Goal: Transaction & Acquisition: Purchase product/service

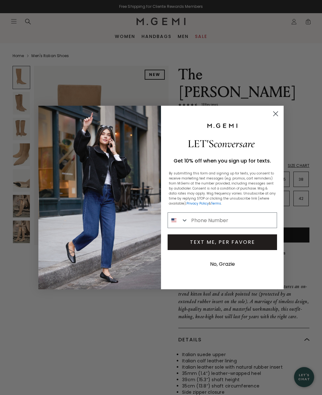
click at [277, 112] on circle "Close dialog" at bounding box center [275, 114] width 10 height 10
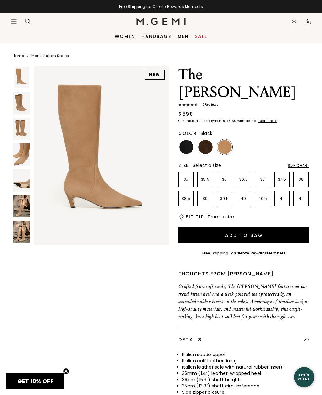
click at [190, 140] on img at bounding box center [186, 147] width 14 height 14
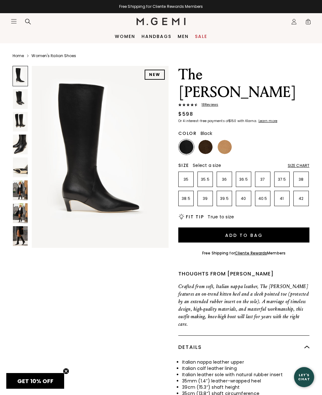
click at [16, 99] on img at bounding box center [20, 99] width 15 height 20
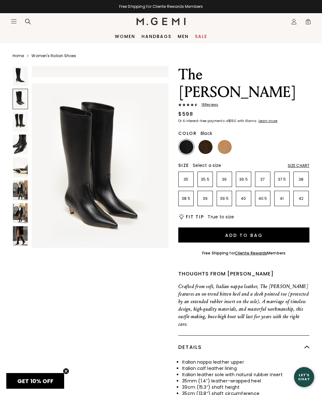
scroll to position [188, 0]
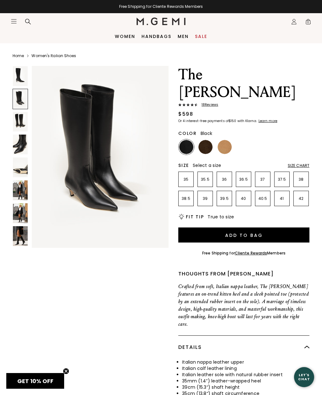
click at [11, 149] on section "Home Women's Italian Shoes NEW The Tina 18 Review s $598 Or 4 interest-free pay…" at bounding box center [161, 264] width 322 height 443
click at [20, 146] on img at bounding box center [20, 145] width 15 height 20
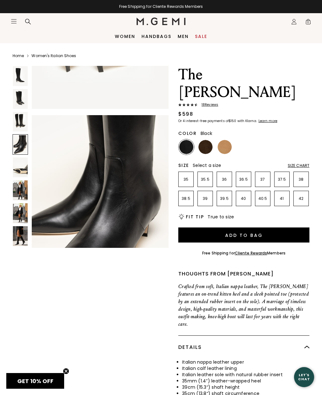
scroll to position [565, 0]
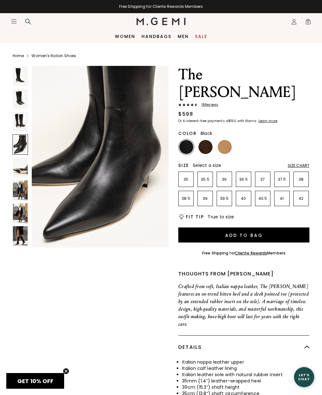
click at [22, 239] on img at bounding box center [20, 236] width 15 height 20
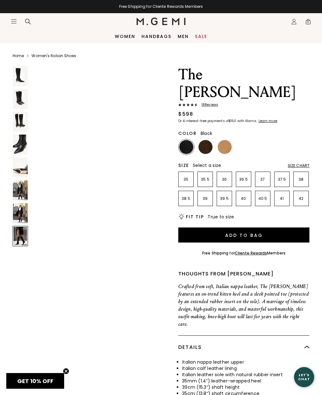
scroll to position [1319, 0]
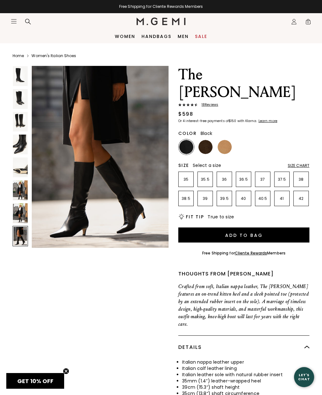
click at [23, 216] on img at bounding box center [20, 214] width 15 height 20
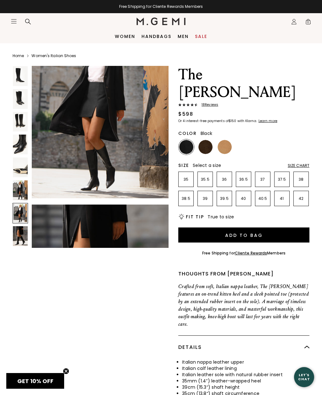
scroll to position [1130, 0]
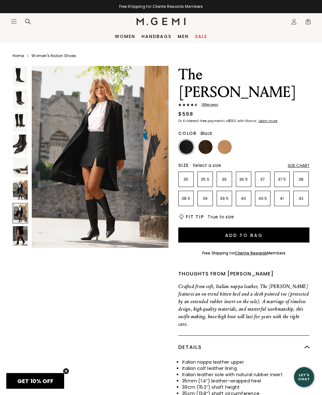
click at [184, 140] on img at bounding box center [186, 147] width 14 height 14
click at [306, 172] on li "38" at bounding box center [300, 179] width 15 height 15
click at [206, 140] on img at bounding box center [205, 147] width 14 height 14
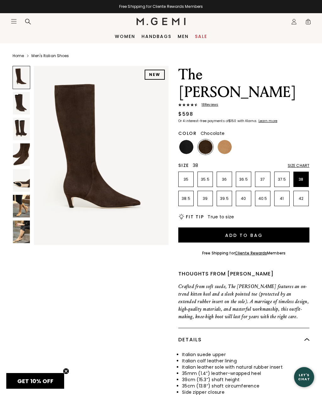
click at [24, 209] on img at bounding box center [21, 206] width 17 height 23
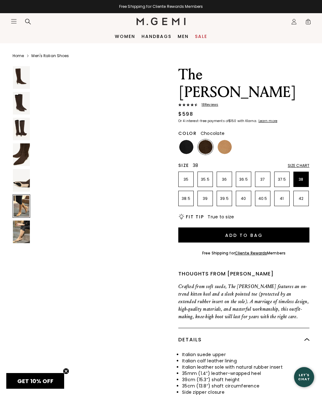
scroll to position [928, 0]
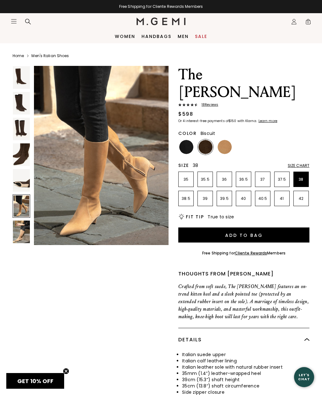
click at [225, 140] on img at bounding box center [224, 147] width 14 height 14
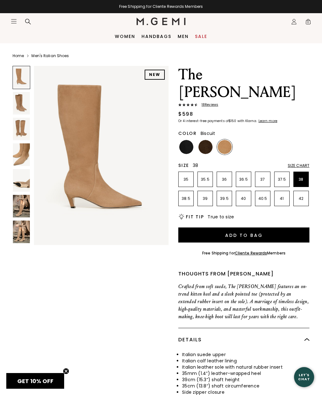
click at [13, 23] on icon "Icons/20x20/hamburger@2x" at bounding box center [14, 21] width 6 height 6
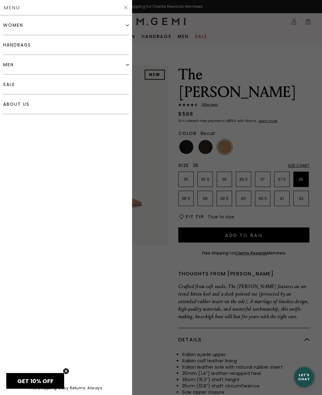
click at [22, 27] on div "women" at bounding box center [13, 25] width 20 height 5
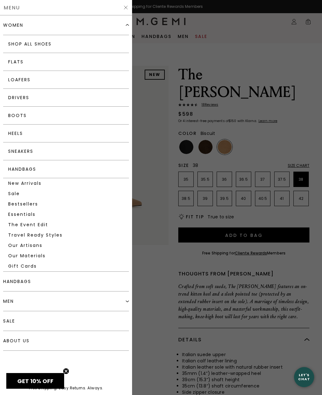
click at [27, 119] on link "Boots" at bounding box center [66, 116] width 126 height 18
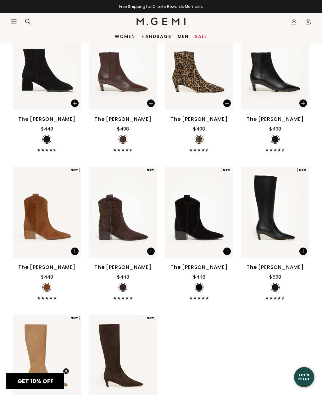
scroll to position [325, 0]
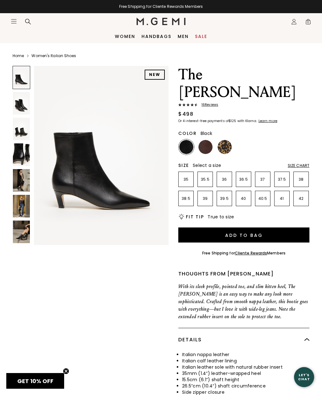
click at [25, 130] on img at bounding box center [21, 129] width 17 height 23
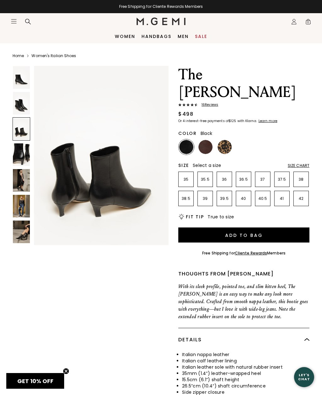
click at [16, 106] on img at bounding box center [21, 103] width 17 height 23
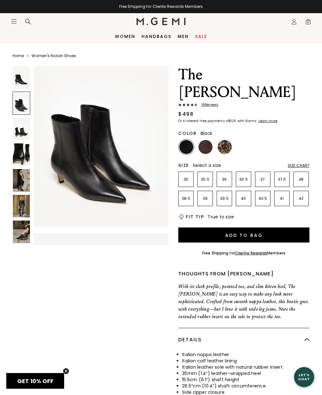
scroll to position [186, 0]
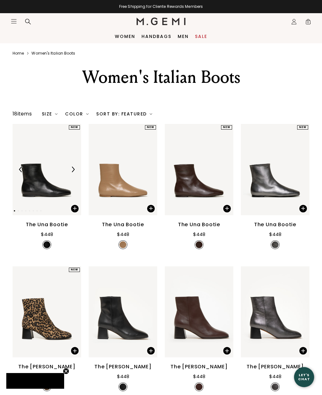
click at [13, 20] on icon "Icons/20x20/hamburger@2x" at bounding box center [14, 21] width 6 height 6
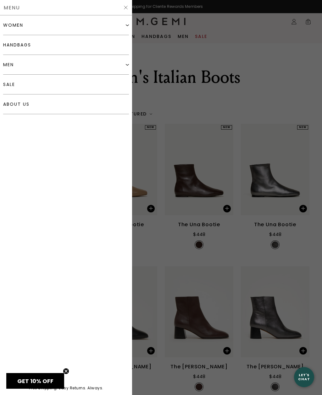
click at [19, 27] on div "women" at bounding box center [13, 25] width 20 height 5
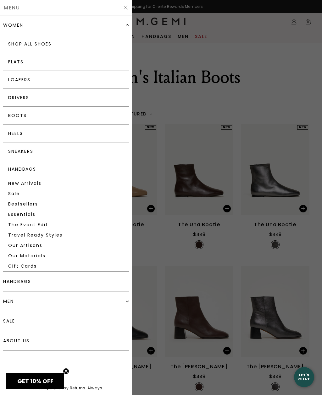
click at [30, 135] on link "Heels" at bounding box center [66, 134] width 126 height 18
click at [203, 208] on div at bounding box center [161, 197] width 322 height 395
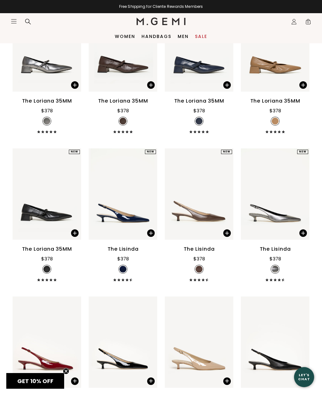
scroll to position [279, 0]
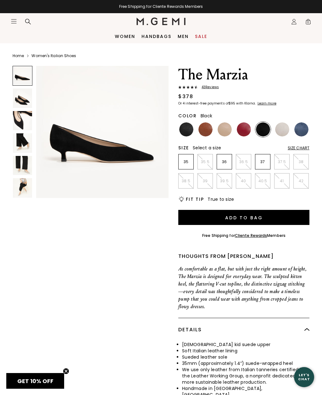
click at [189, 131] on img at bounding box center [186, 130] width 14 height 14
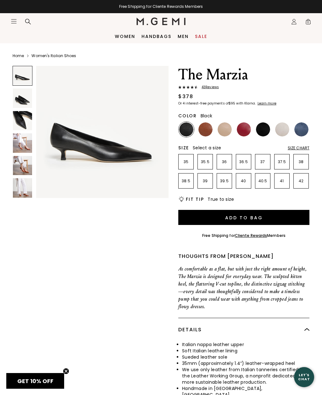
click at [261, 123] on img at bounding box center [263, 130] width 14 height 14
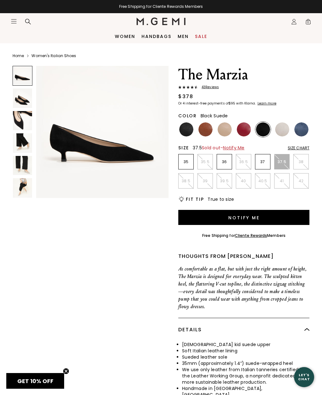
click at [301, 166] on li "38" at bounding box center [300, 161] width 15 height 15
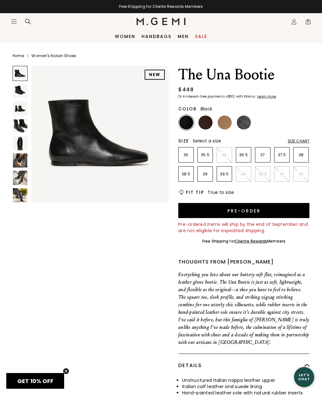
click at [20, 146] on img at bounding box center [20, 143] width 14 height 14
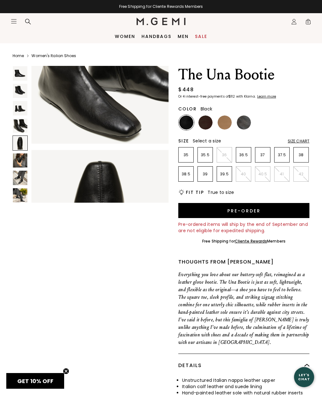
scroll to position [574, 0]
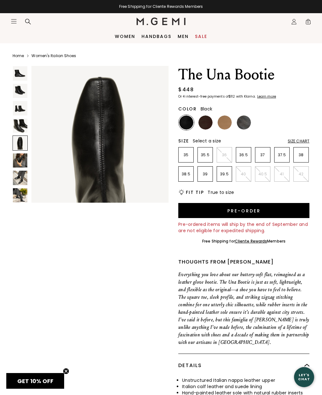
click at [241, 126] on img at bounding box center [244, 123] width 14 height 14
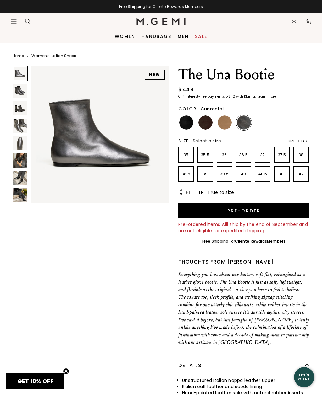
click at [225, 123] on img at bounding box center [224, 123] width 14 height 14
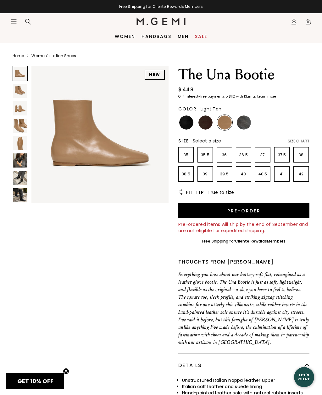
click at [203, 122] on img at bounding box center [205, 123] width 14 height 14
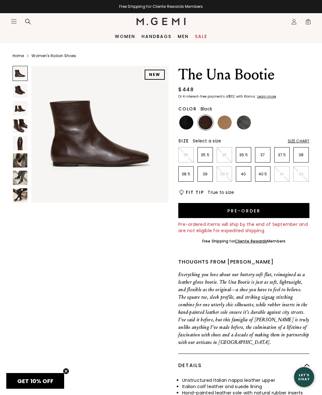
click at [188, 122] on img at bounding box center [186, 123] width 14 height 14
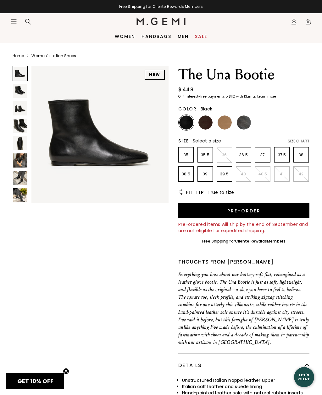
click at [19, 181] on img at bounding box center [20, 178] width 14 height 14
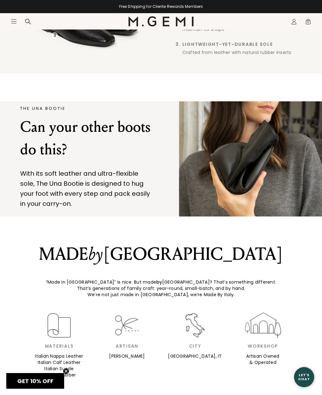
scroll to position [644, 0]
